Goal: Task Accomplishment & Management: Use online tool/utility

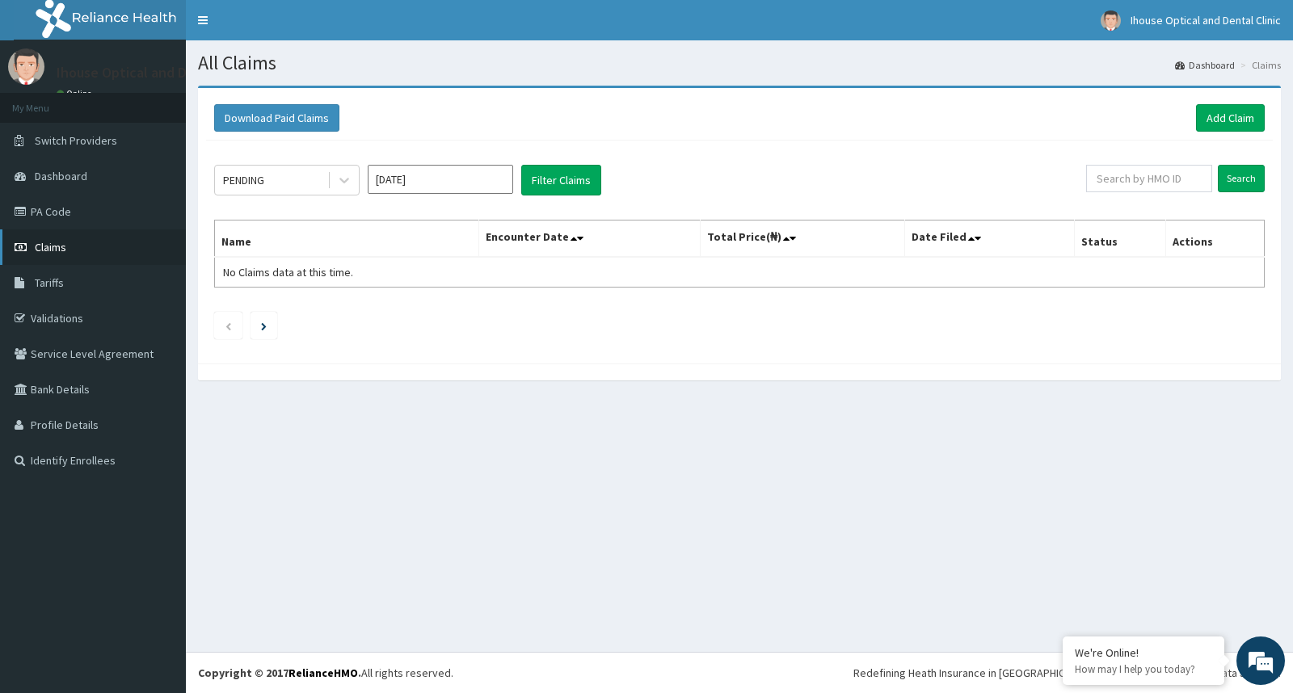
click at [42, 249] on span "Claims" at bounding box center [51, 247] width 32 height 15
